Goal: Task Accomplishment & Management: Manage account settings

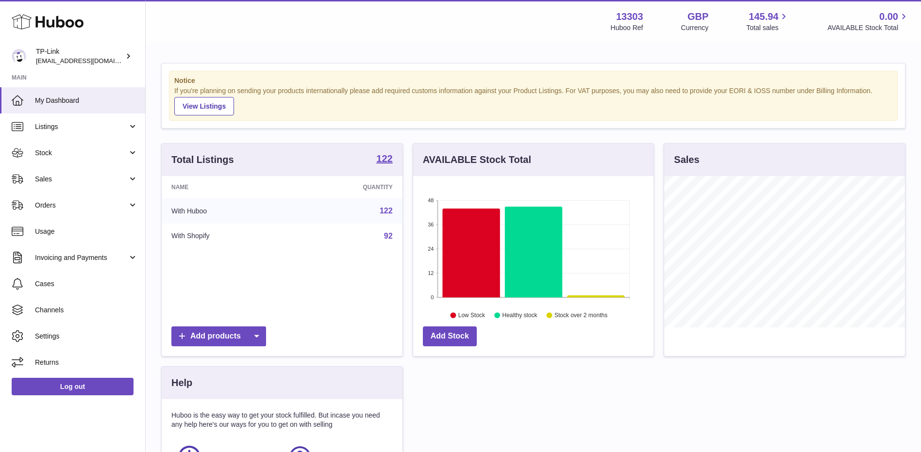
scroll to position [151, 240]
click at [61, 172] on link "Sales" at bounding box center [72, 179] width 145 height 26
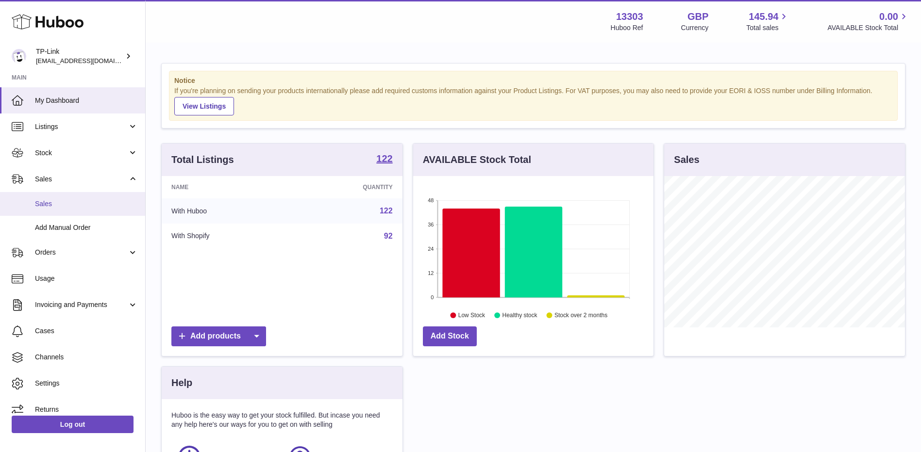
click at [67, 199] on span "Sales" at bounding box center [86, 203] width 103 height 9
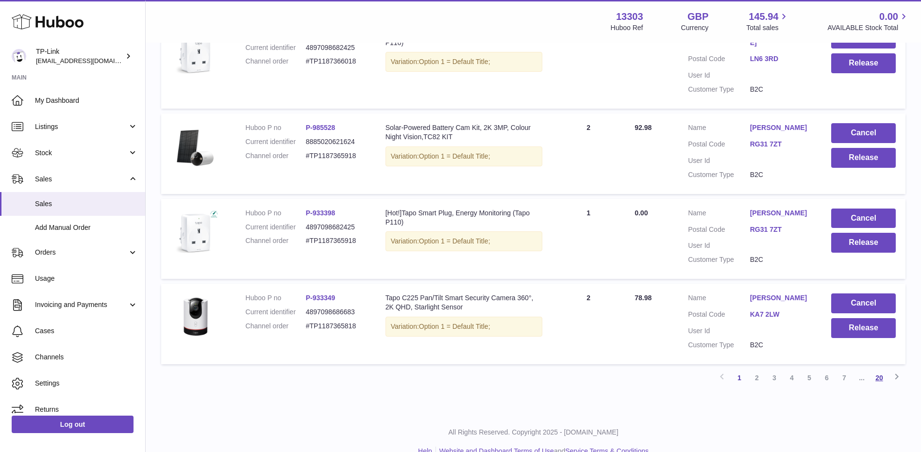
click at [878, 369] on link "20" at bounding box center [878, 377] width 17 height 17
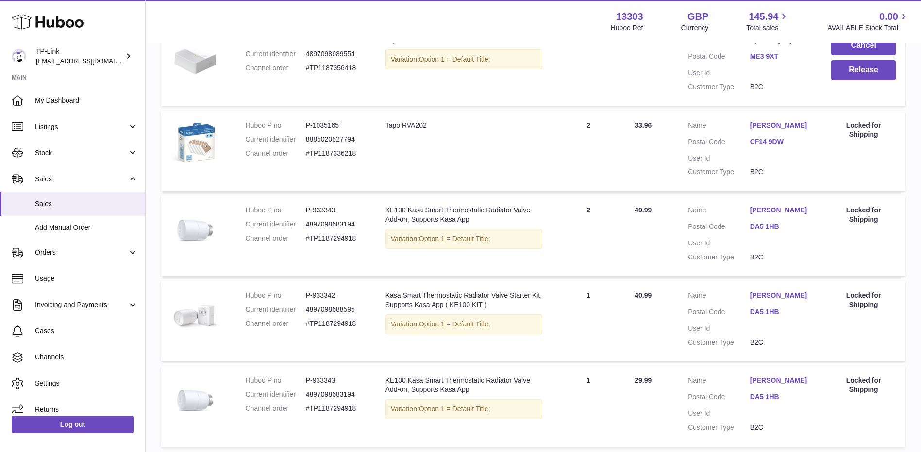
scroll to position [475, 0]
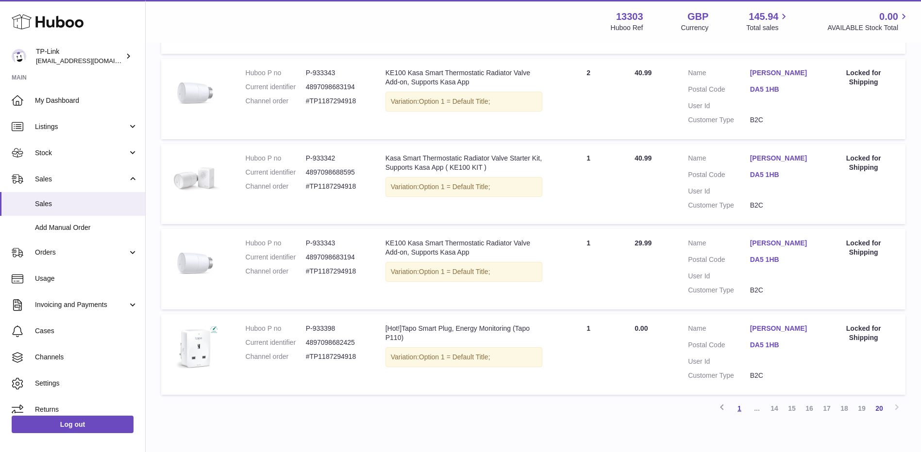
click at [742, 406] on link "1" at bounding box center [738, 408] width 17 height 17
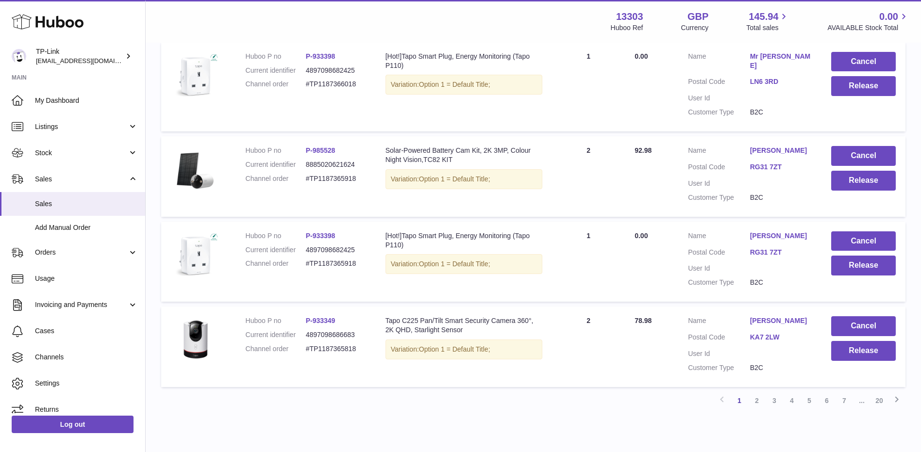
scroll to position [723, 0]
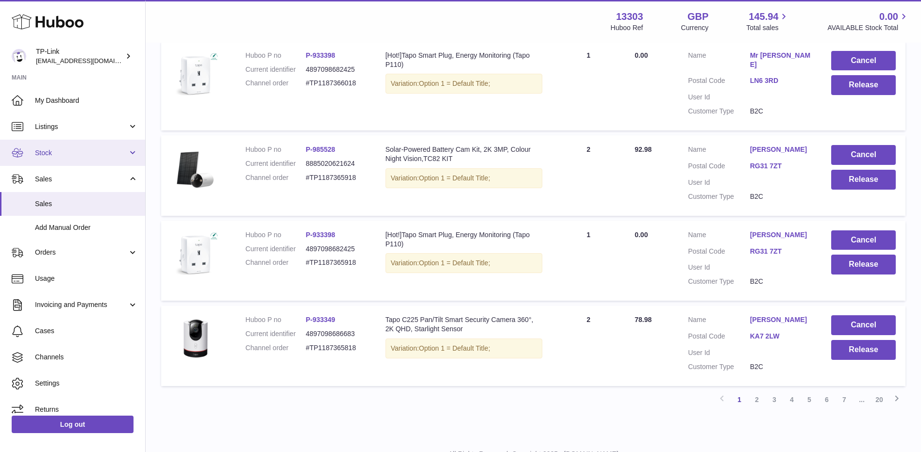
click at [67, 155] on span "Stock" at bounding box center [81, 153] width 93 height 9
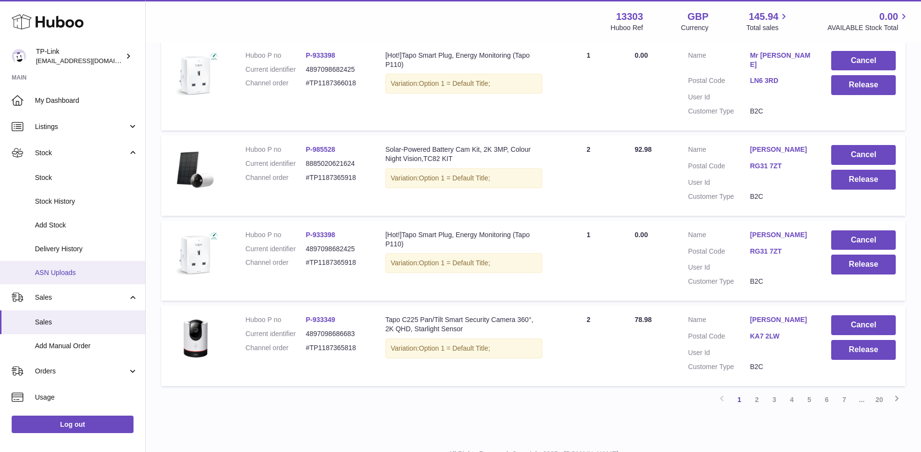
click at [59, 269] on span "ASN Uploads" at bounding box center [86, 272] width 103 height 9
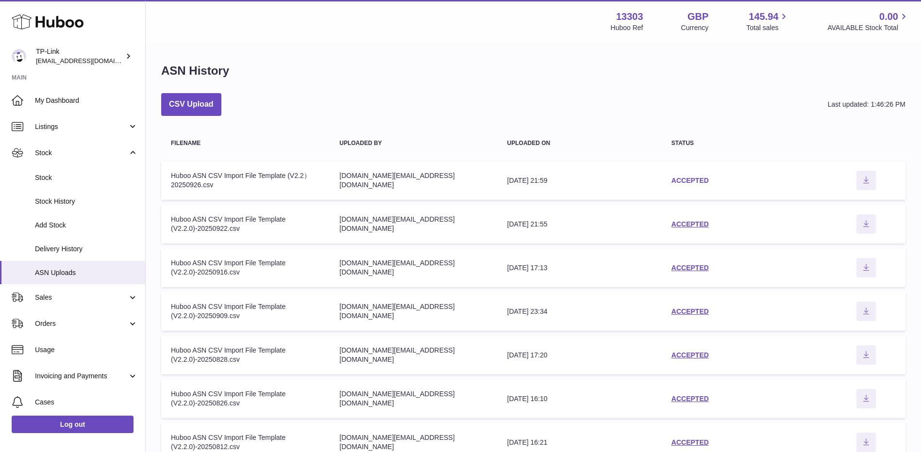
click at [678, 178] on link "ACCEPTED" at bounding box center [689, 181] width 37 height 8
click at [690, 226] on link "ACCEPTED" at bounding box center [689, 224] width 37 height 8
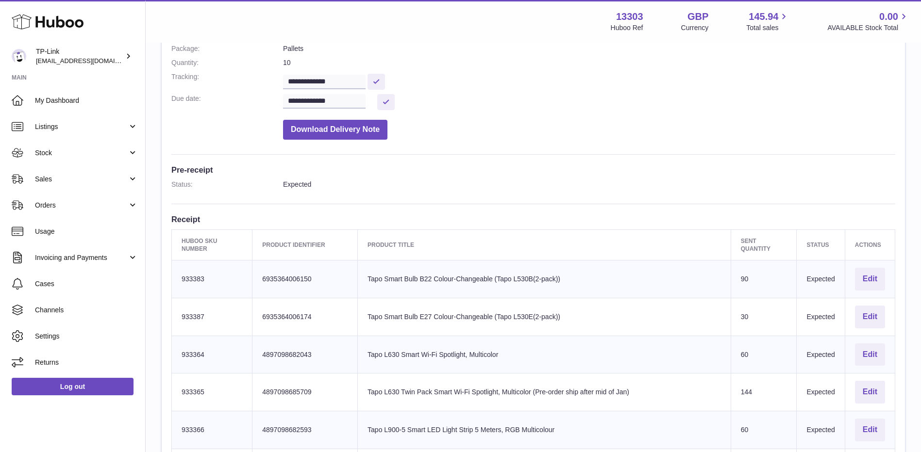
scroll to position [146, 0]
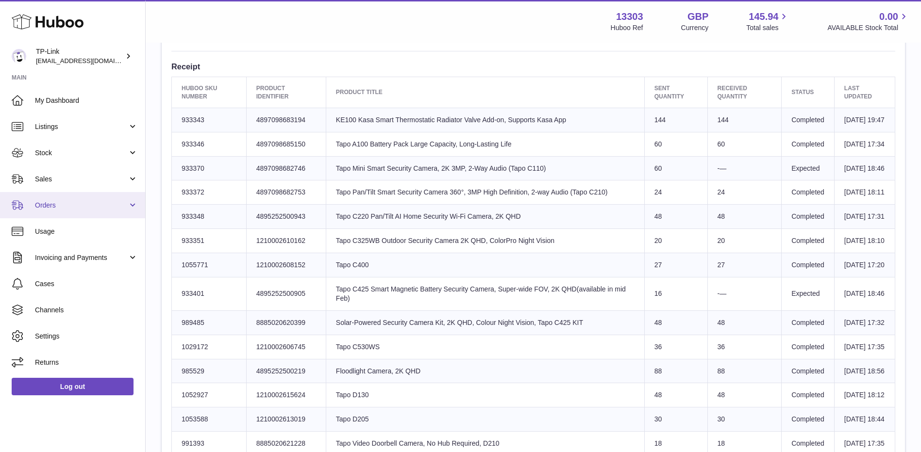
scroll to position [332, 0]
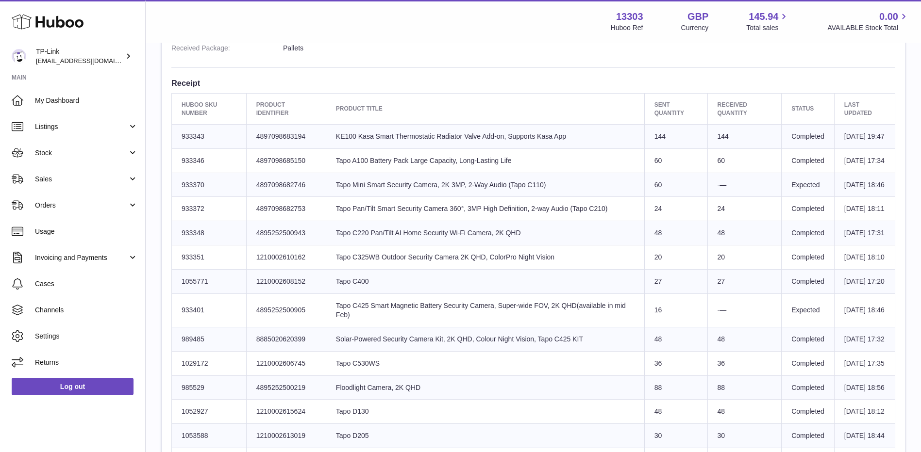
drag, startPoint x: 68, startPoint y: 179, endPoint x: 67, endPoint y: 192, distance: 13.1
click at [68, 179] on span "Sales" at bounding box center [81, 179] width 93 height 9
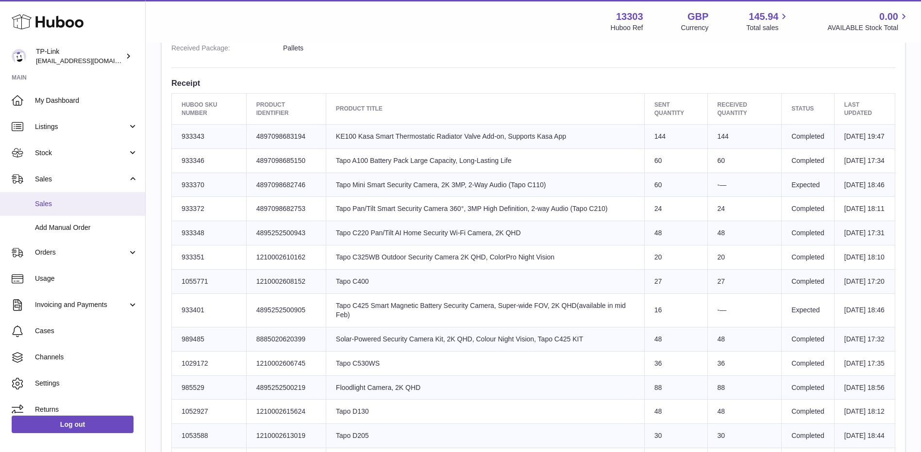
click at [69, 205] on span "Sales" at bounding box center [86, 203] width 103 height 9
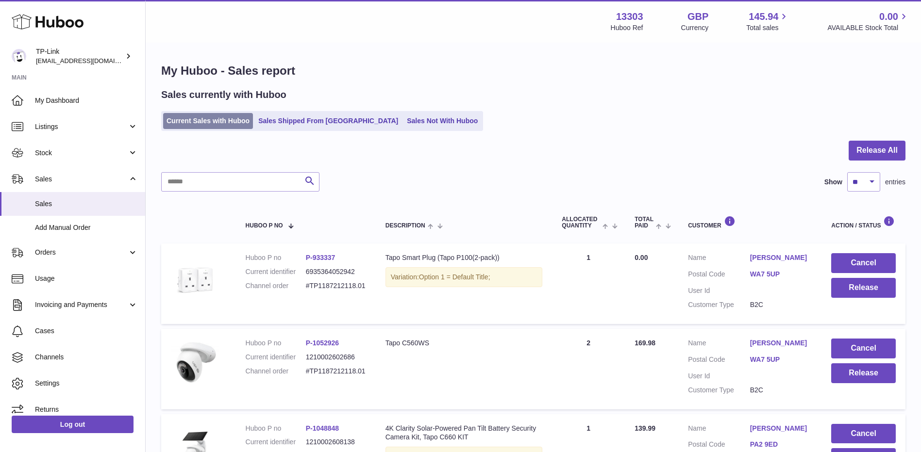
click at [225, 127] on link "Current Sales with Huboo" at bounding box center [208, 121] width 90 height 16
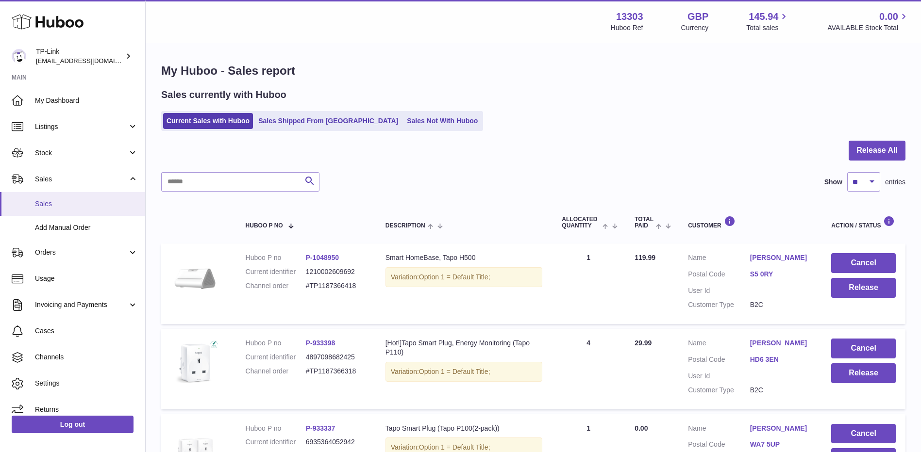
click at [69, 202] on span "Sales" at bounding box center [86, 203] width 103 height 9
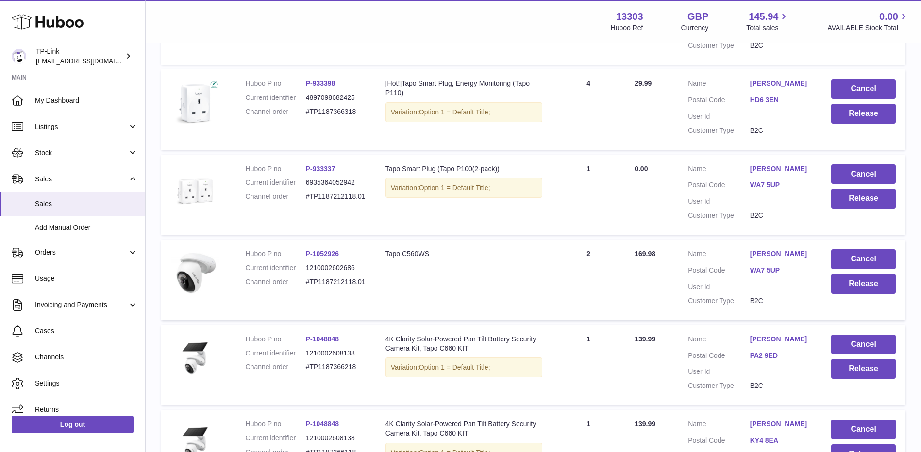
scroll to position [66, 0]
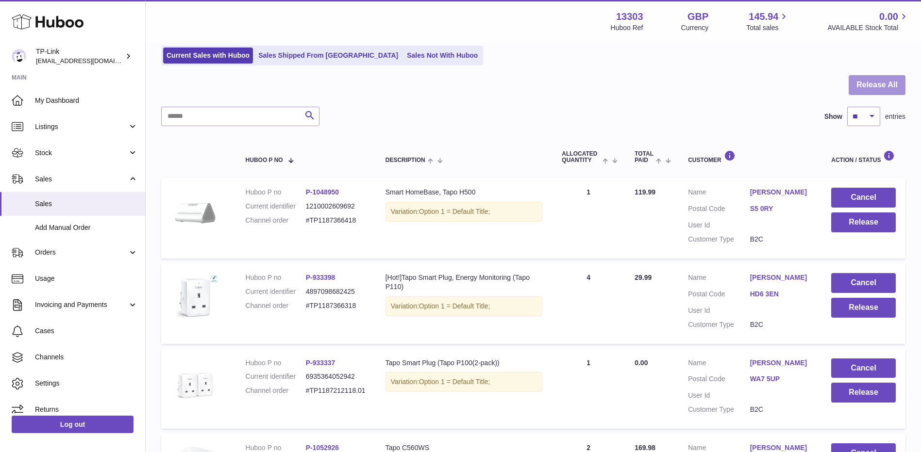
click at [866, 89] on button "Release All" at bounding box center [876, 85] width 57 height 20
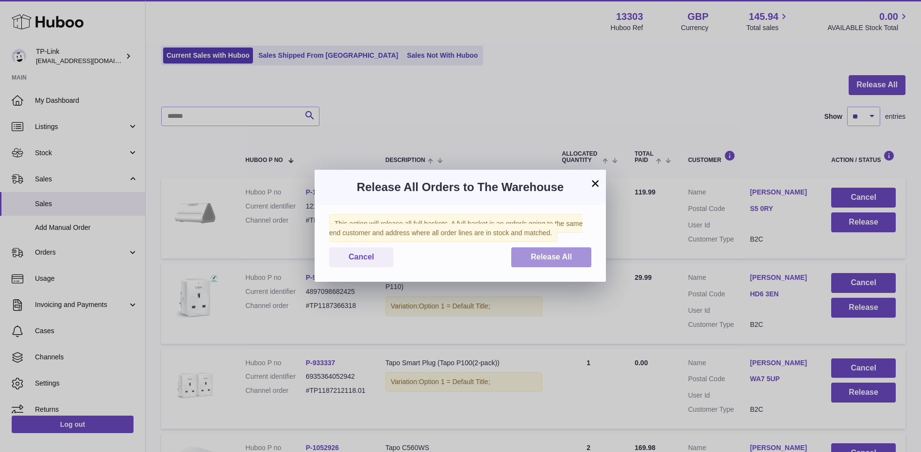
click at [534, 264] on button "Release All" at bounding box center [551, 258] width 80 height 20
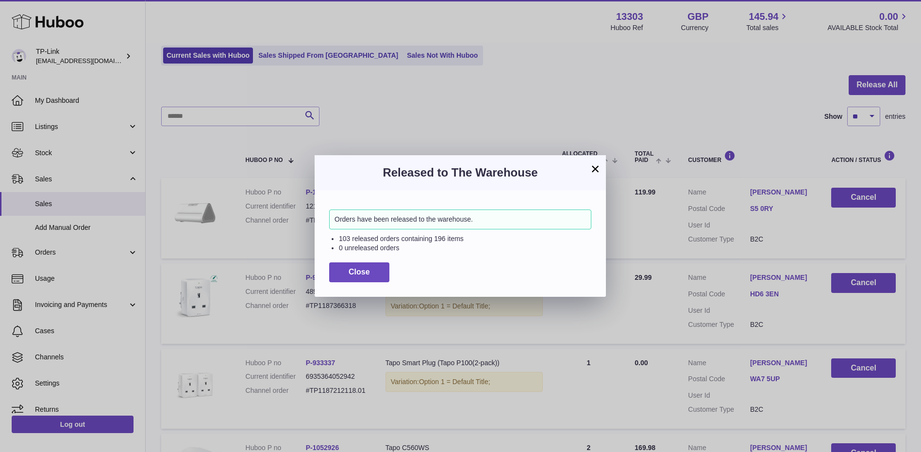
click at [595, 166] on button "×" at bounding box center [595, 169] width 12 height 12
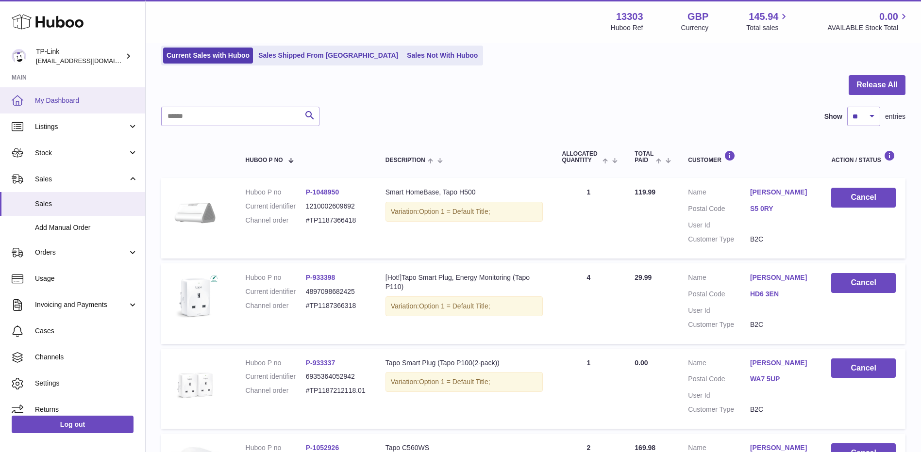
click at [69, 103] on span "My Dashboard" at bounding box center [86, 100] width 103 height 9
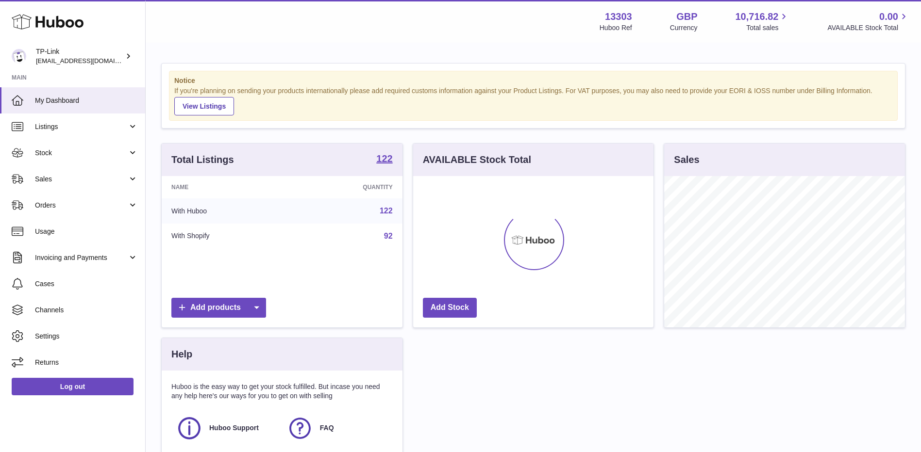
scroll to position [103, 0]
